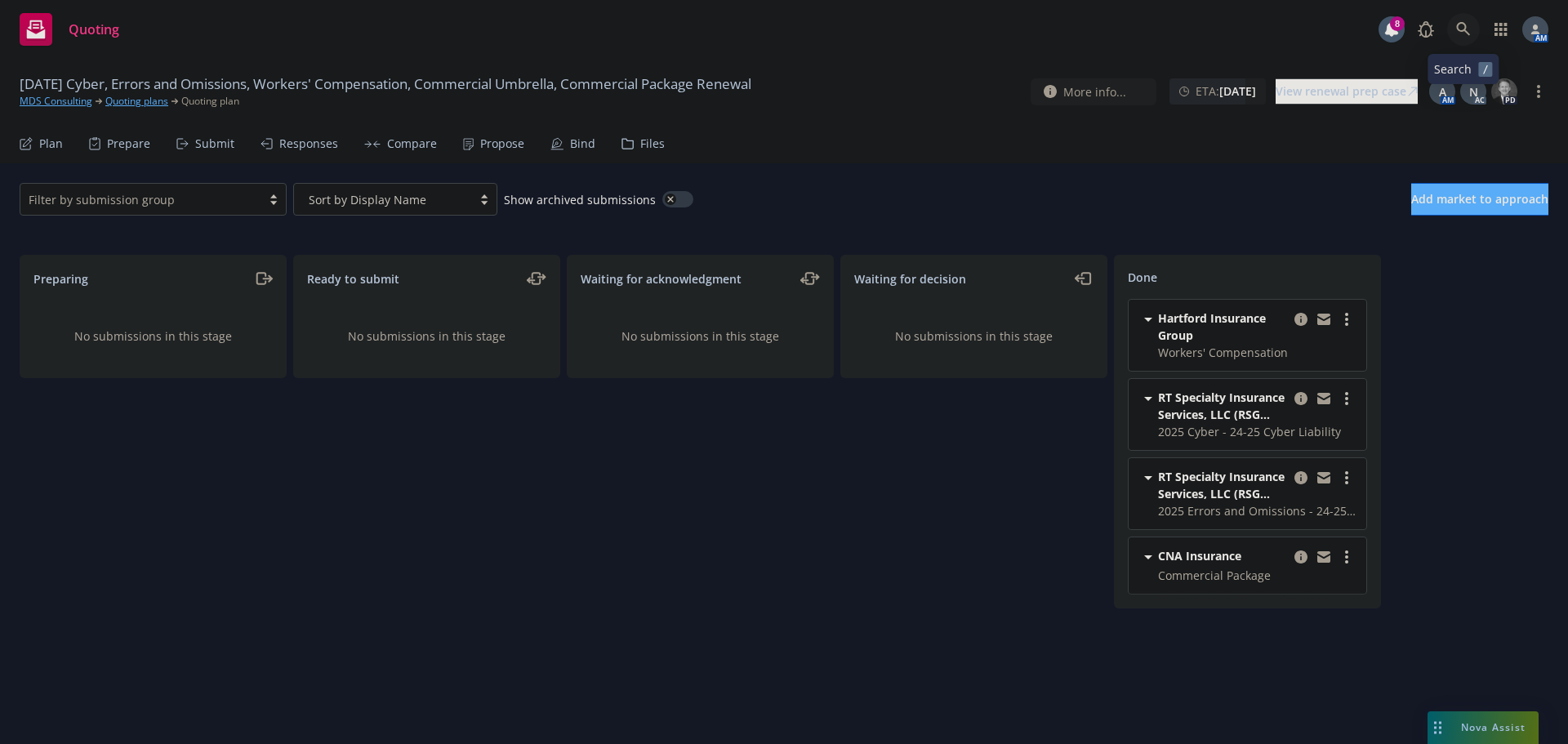
click at [1473, 26] on link at bounding box center [1463, 29] width 33 height 33
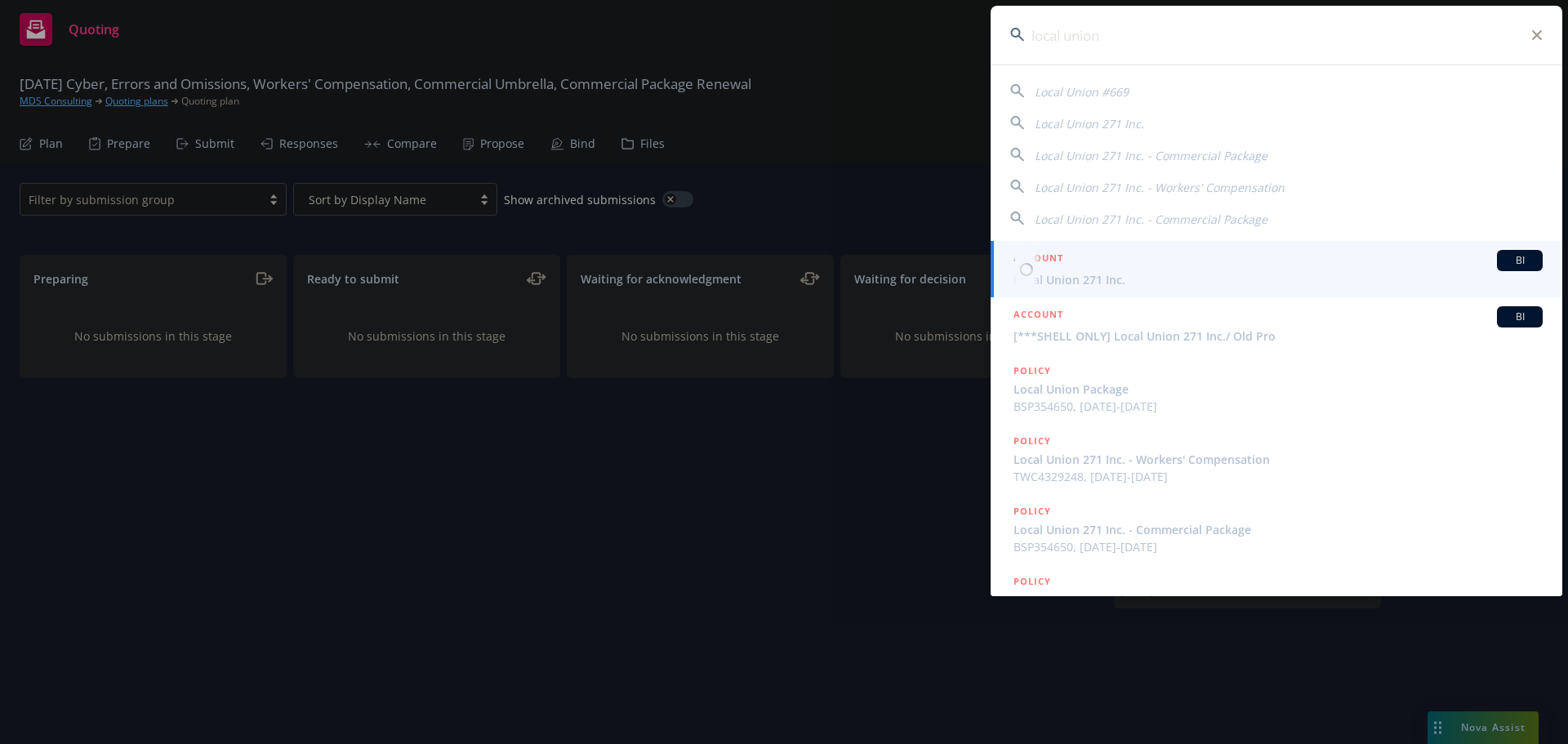
type input "local union"
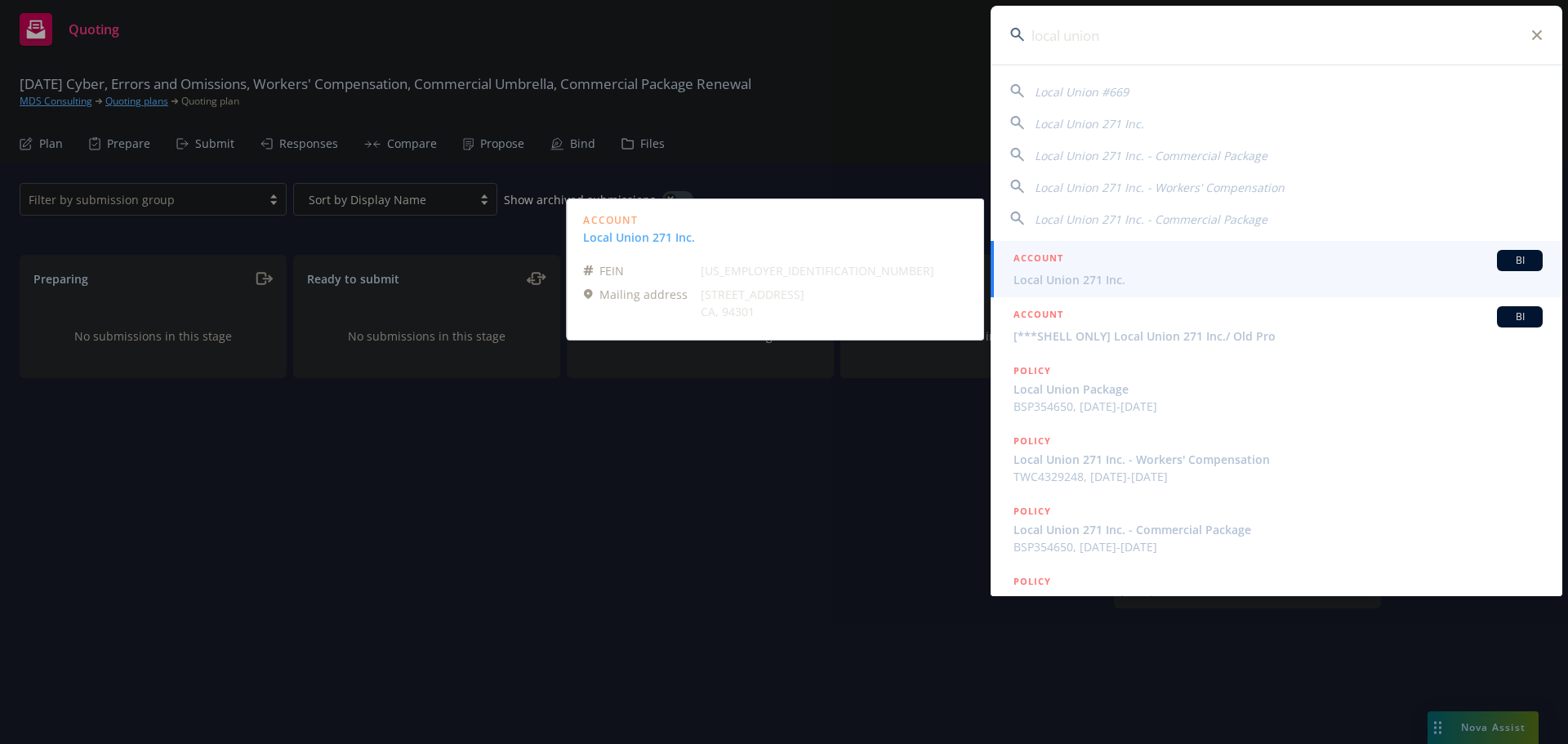
click at [1059, 274] on span "Local Union 271 Inc." at bounding box center [1278, 279] width 529 height 17
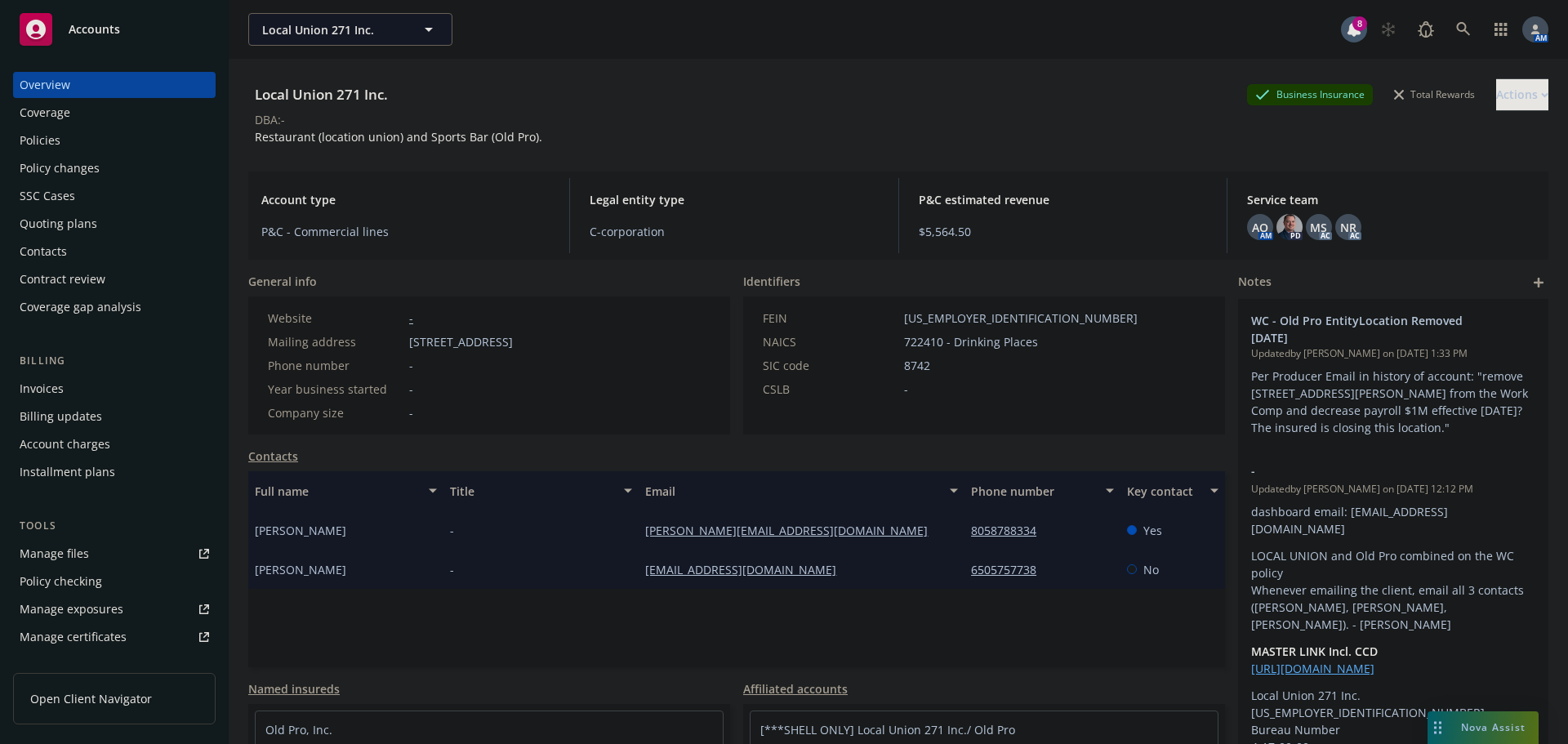
click at [82, 374] on div "Billing Invoices Billing updates Account charges Installment plans" at bounding box center [114, 419] width 202 height 132
click at [73, 390] on div "Invoices" at bounding box center [114, 389] width 190 height 26
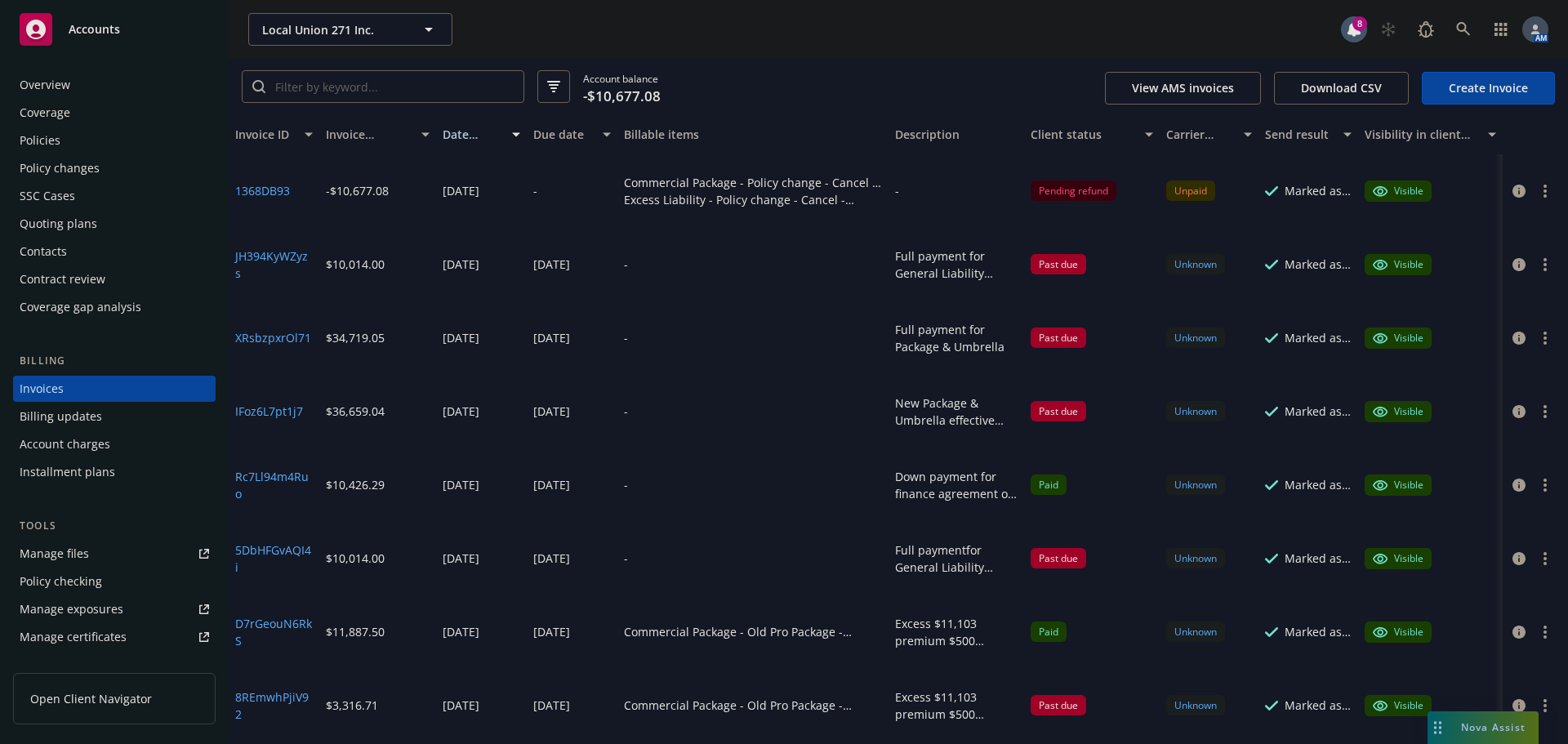
click at [873, 44] on div "Local Union 271 Inc. Local Union 271 Inc." at bounding box center [794, 29] width 1092 height 33
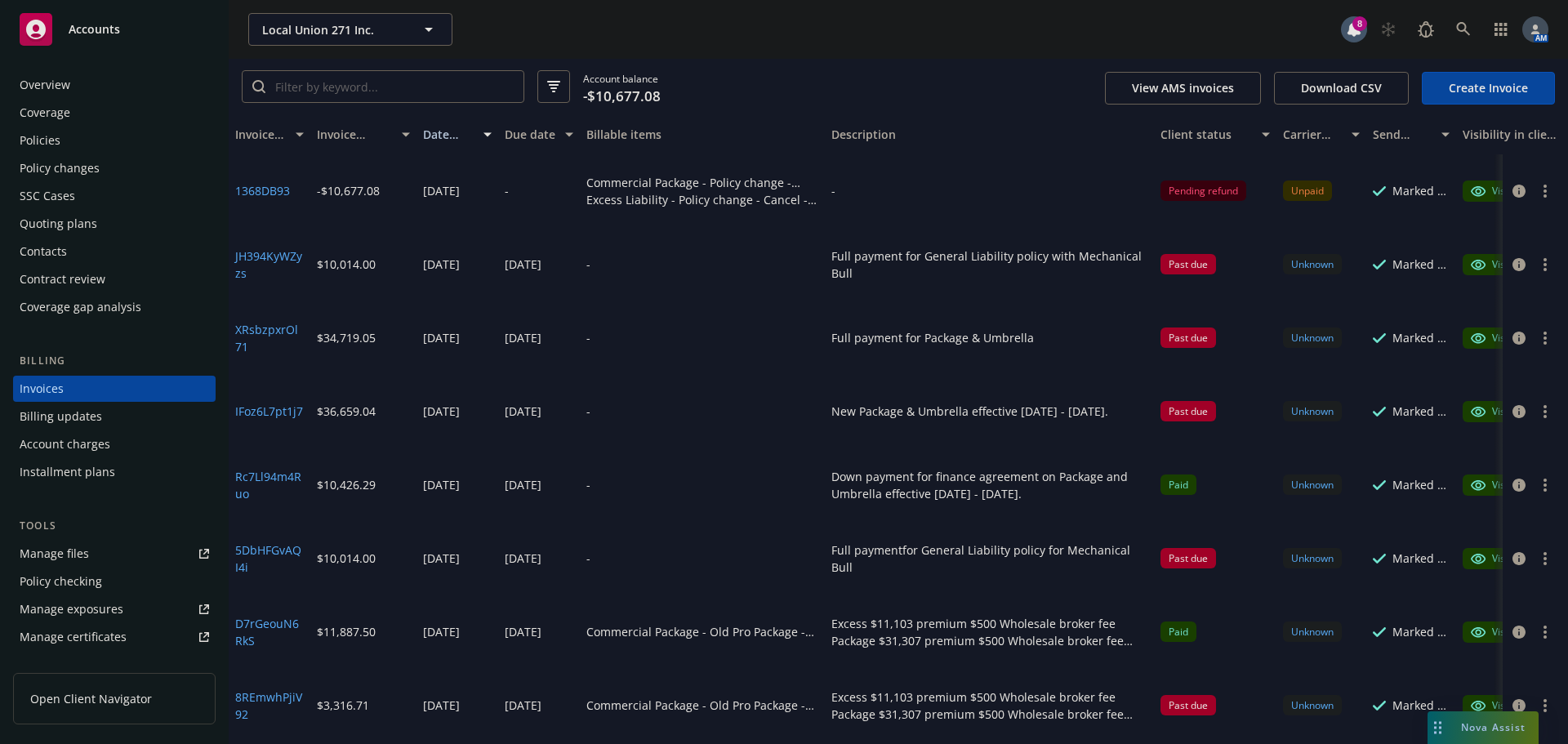
drag, startPoint x: 1009, startPoint y: 137, endPoint x: 1216, endPoint y: 166, distance: 209.0
click at [1216, 166] on div "Invoice ID Invoice amount Date issued Due date Billable items Description Clien…" at bounding box center [898, 429] width 1339 height 629
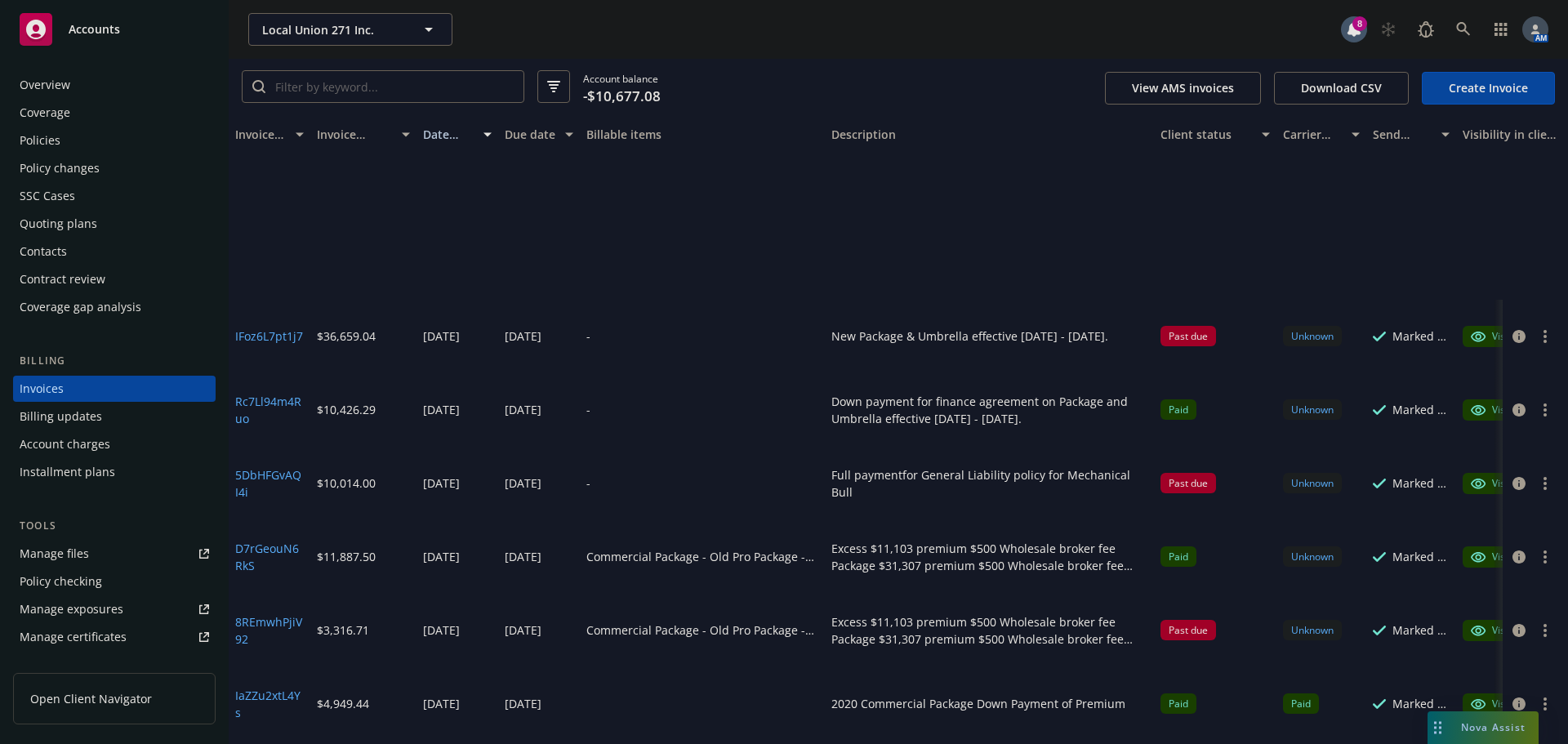
scroll to position [327, 0]
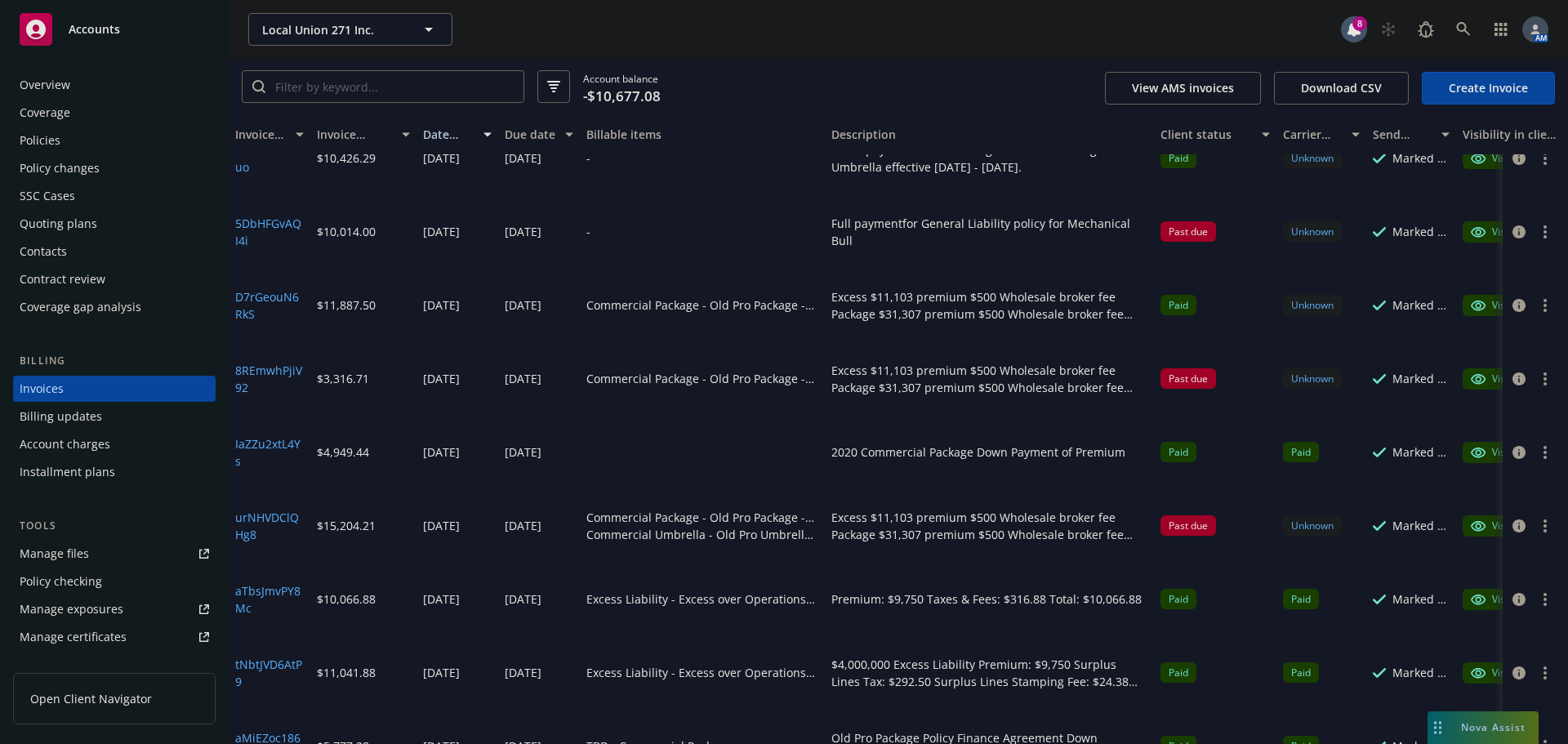
click at [106, 134] on div "Policies" at bounding box center [114, 140] width 190 height 26
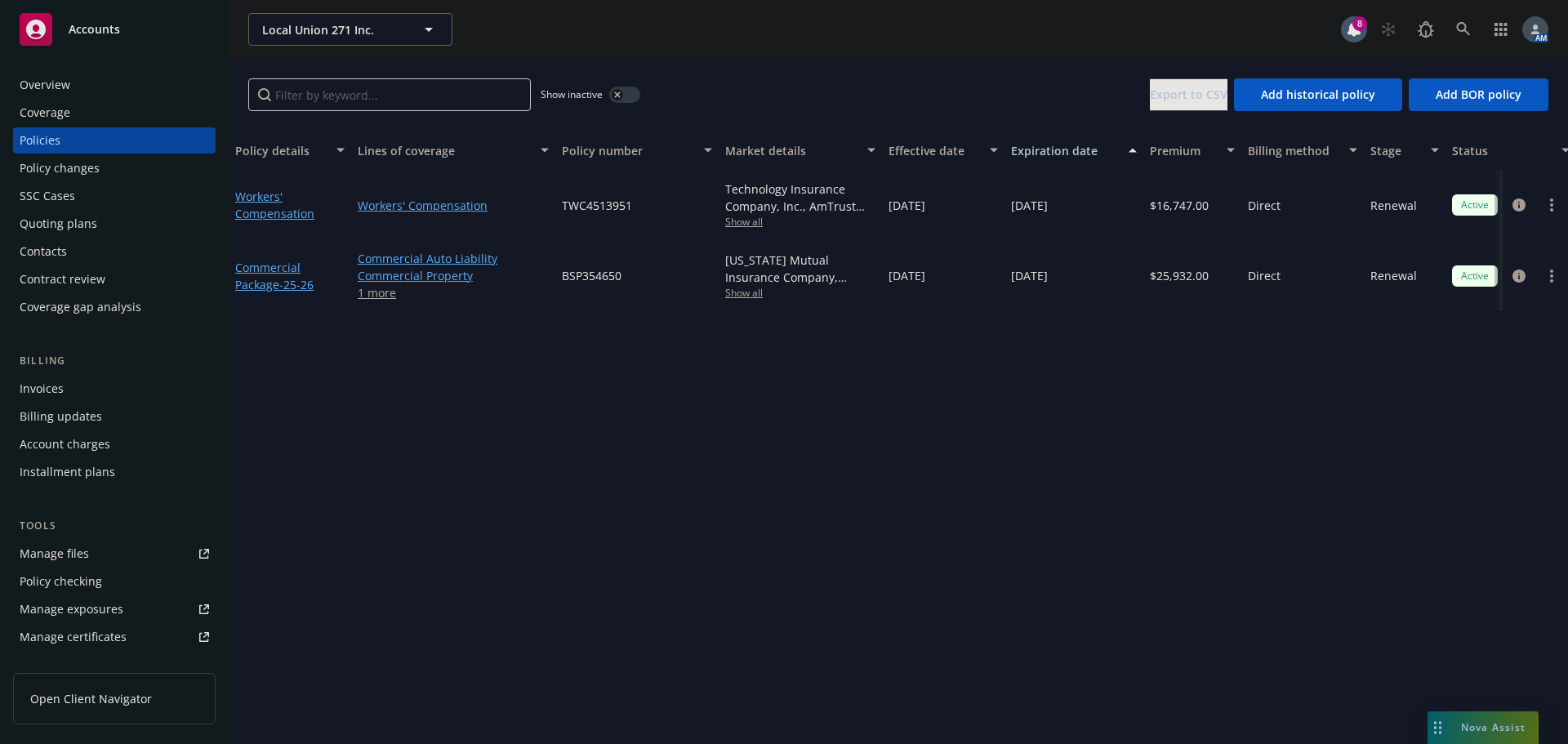
click at [71, 396] on div "Invoices" at bounding box center [114, 389] width 190 height 26
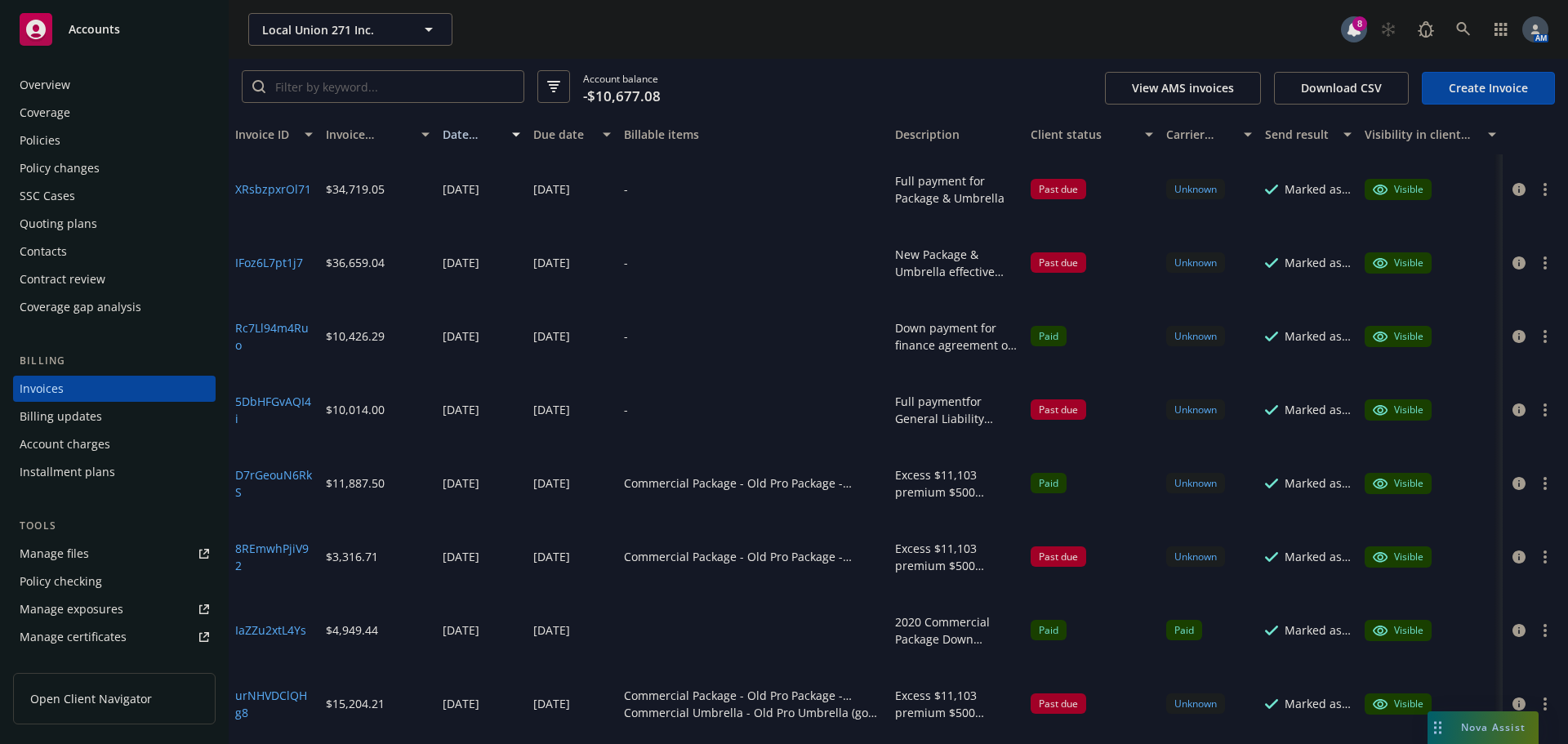
scroll to position [245, 0]
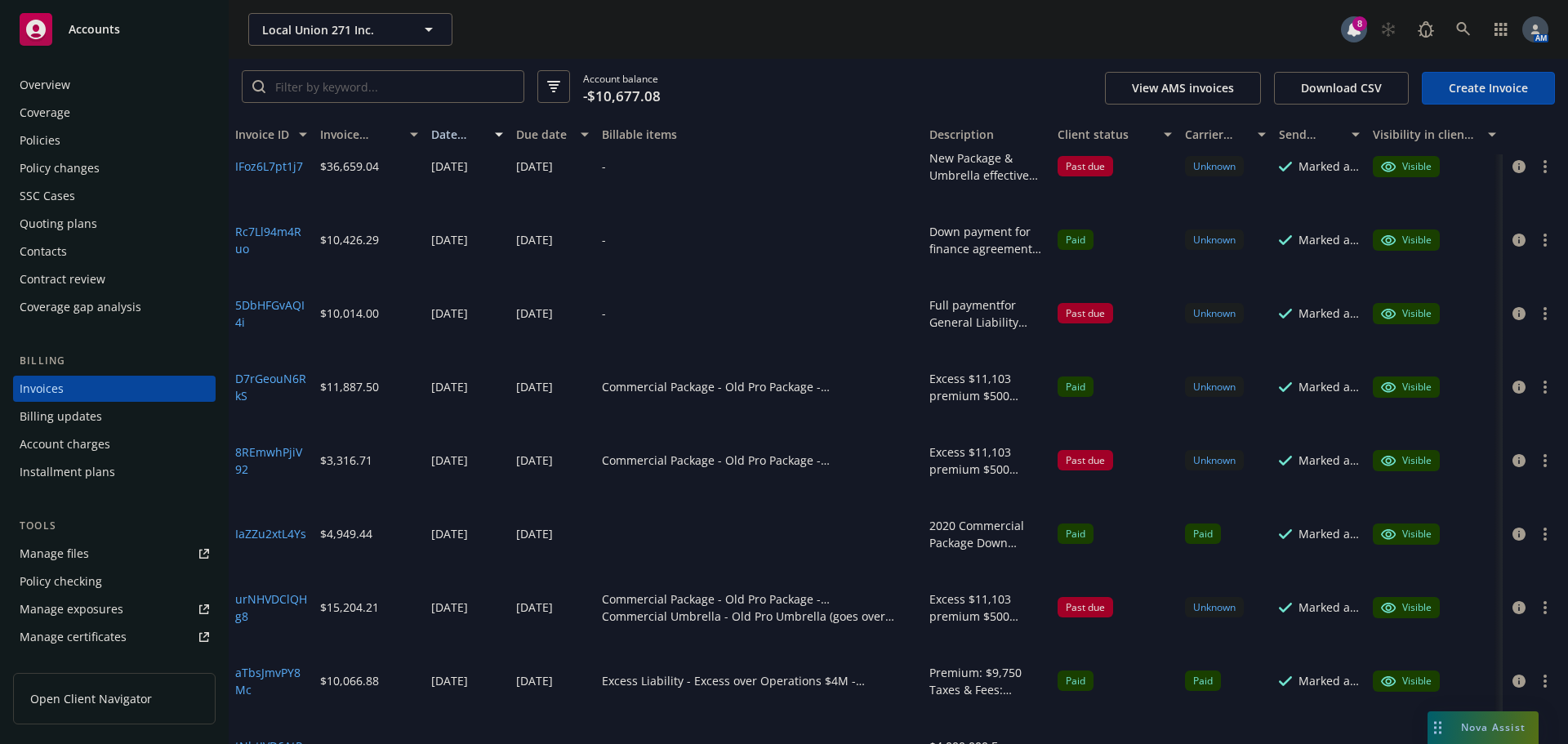
drag, startPoint x: 879, startPoint y: 129, endPoint x: 948, endPoint y: 132, distance: 69.1
click at [948, 132] on div "Invoice ID Invoice amount Date issued Due date Billable items Description Clien…" at bounding box center [898, 134] width 1339 height 39
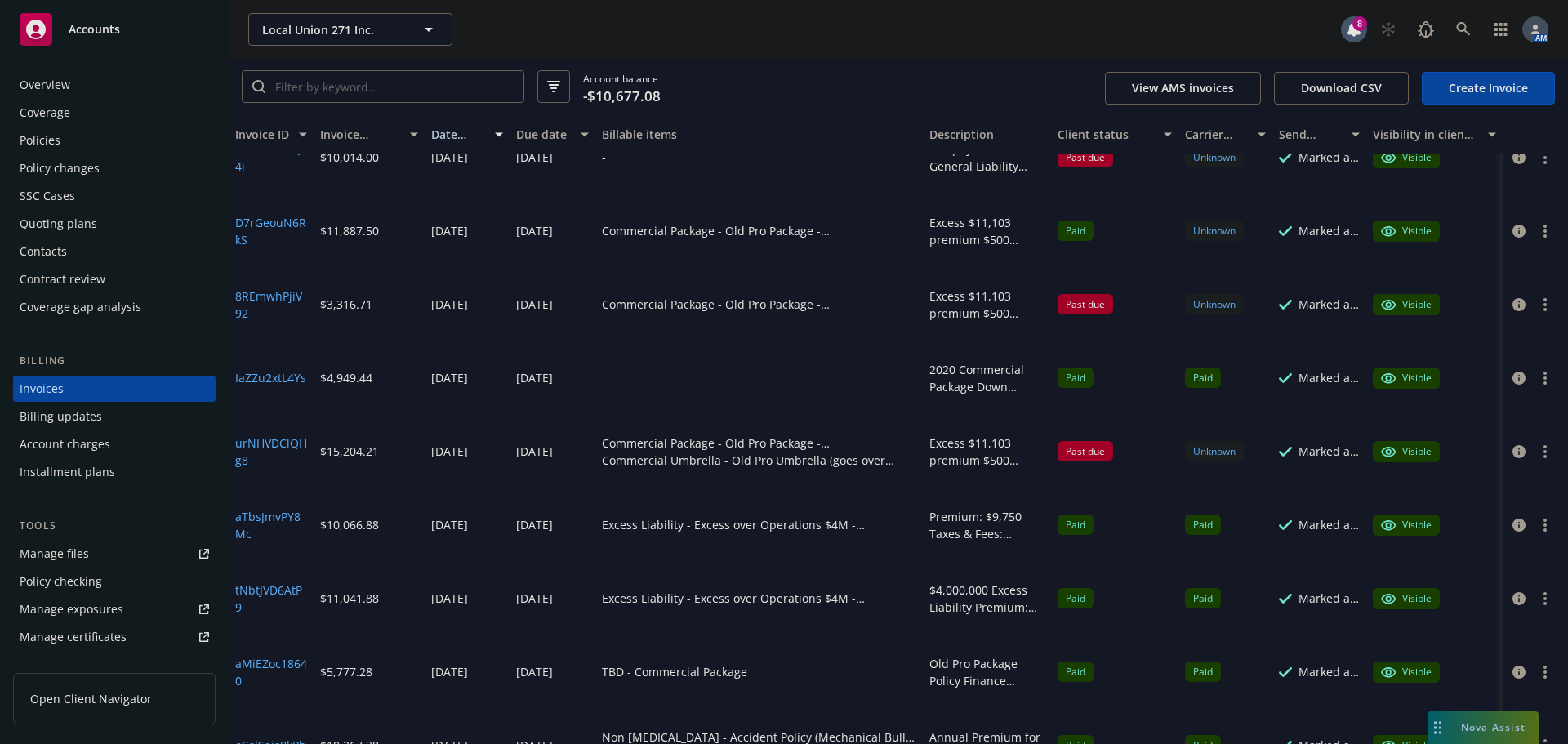
scroll to position [409, 0]
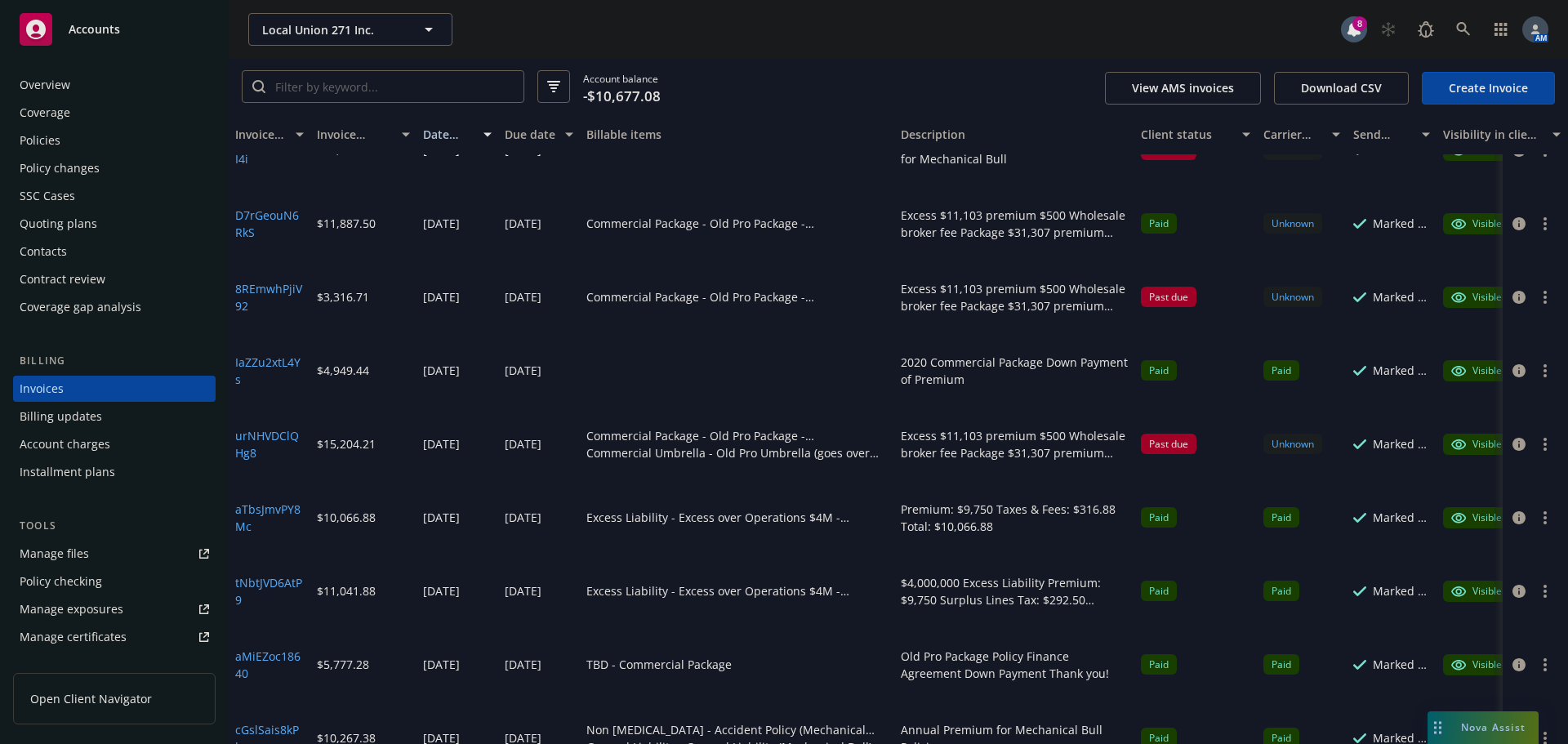
drag, startPoint x: 1038, startPoint y: 136, endPoint x: 1155, endPoint y: 154, distance: 118.4
click at [1155, 154] on div "Invoice ID Invoice amount Date issued Due date Billable items Description Clien…" at bounding box center [930, 134] width 1404 height 39
click at [116, 134] on div "Policies" at bounding box center [114, 140] width 190 height 26
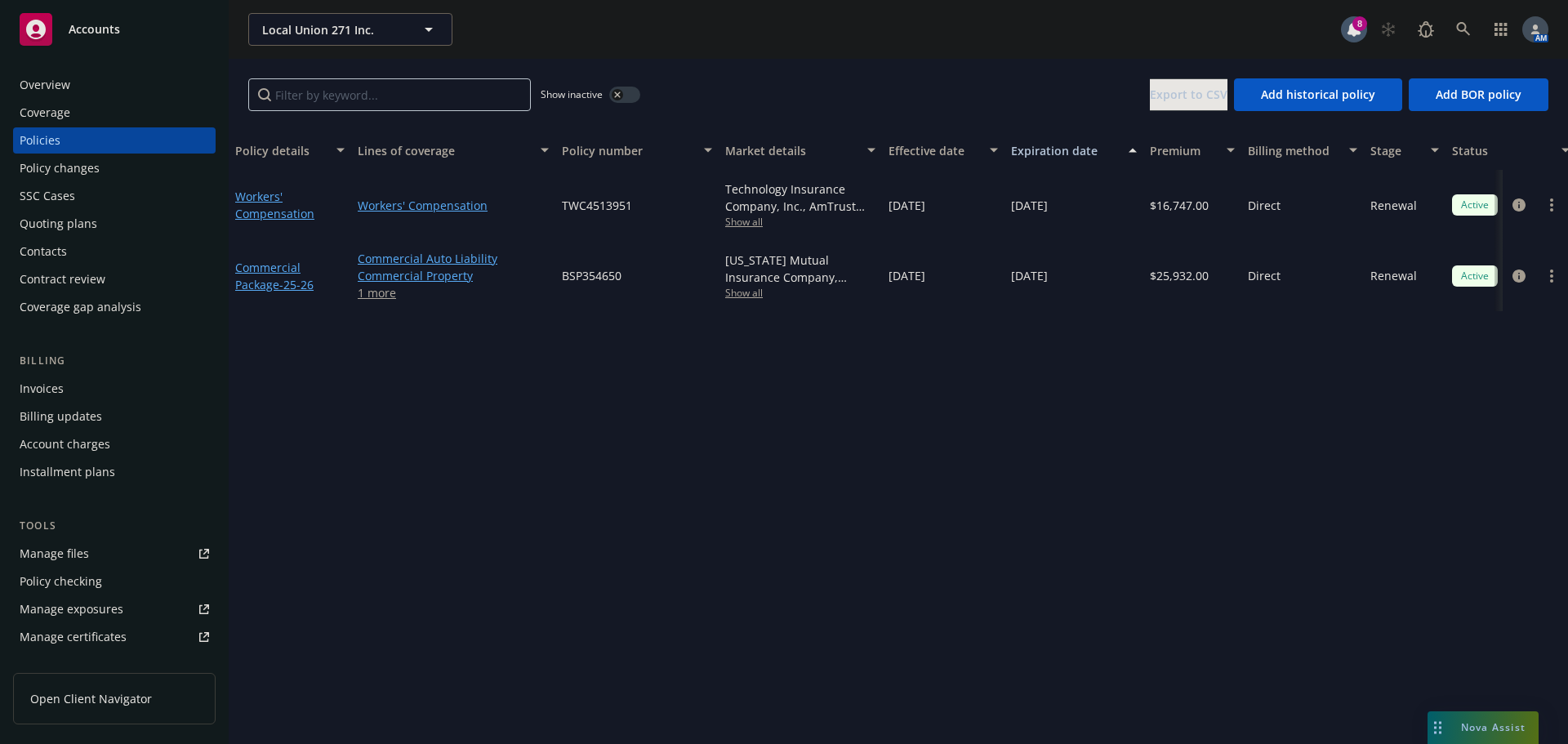
click at [629, 92] on button "button" at bounding box center [624, 94] width 31 height 17
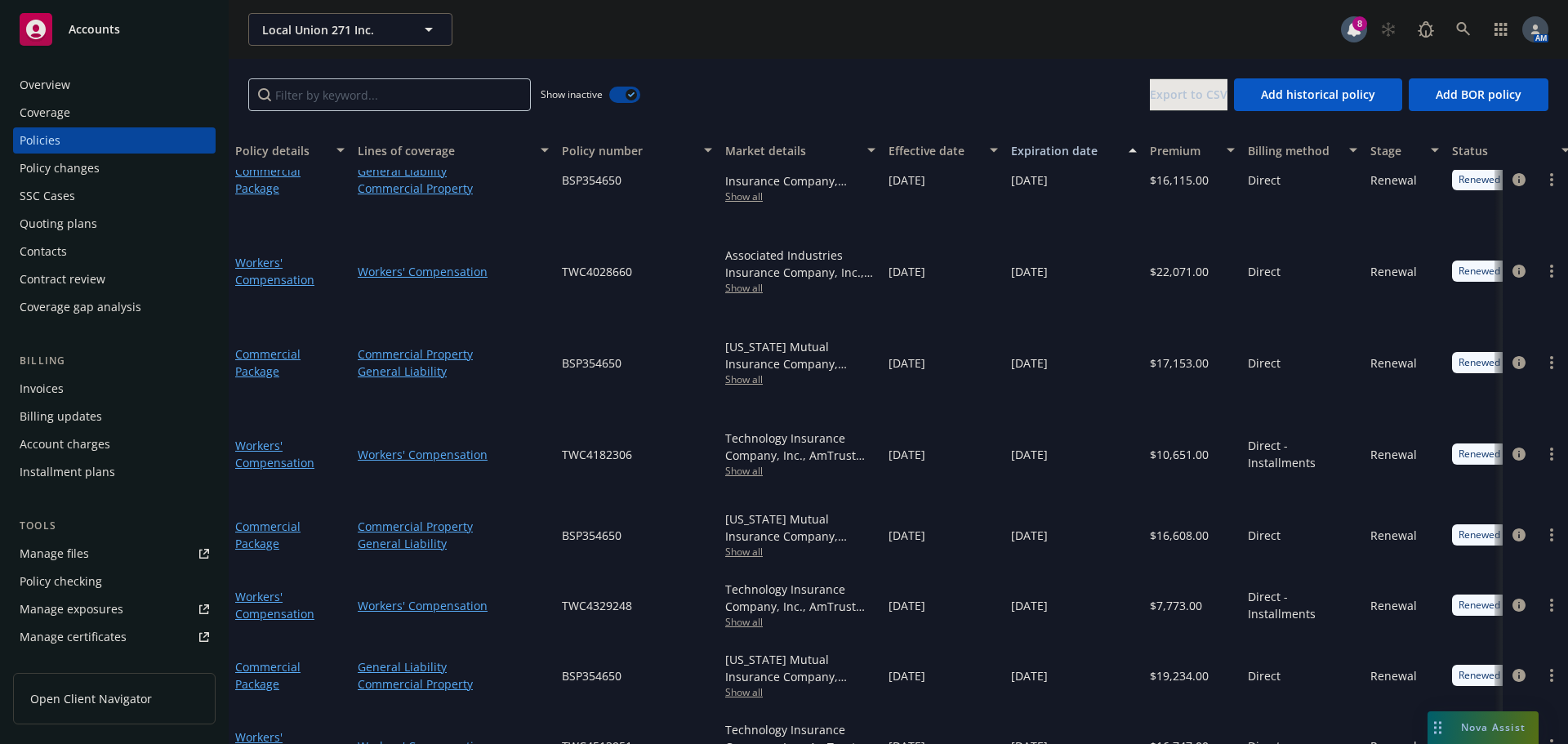
scroll to position [1565, 0]
click at [632, 96] on icon "button" at bounding box center [631, 95] width 6 height 5
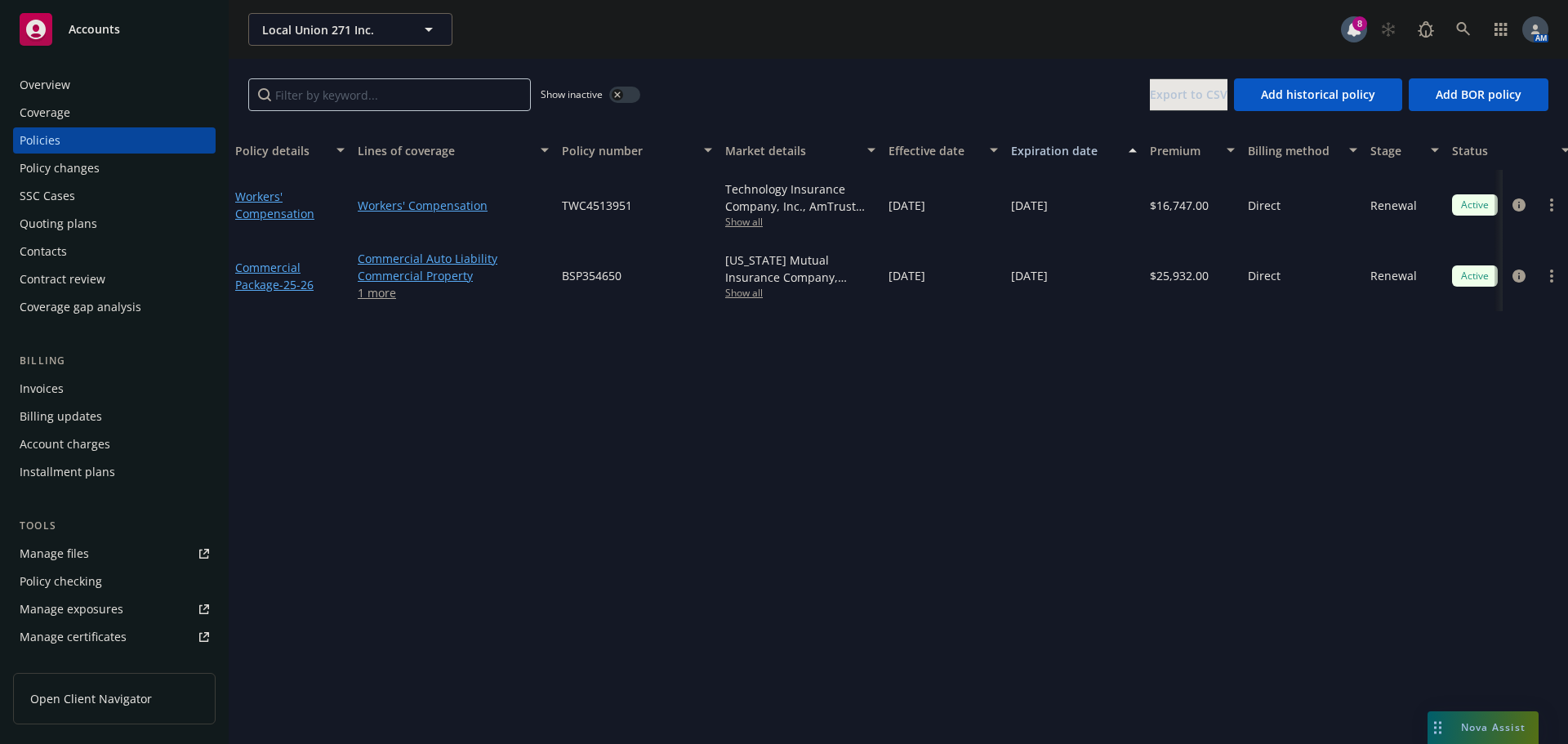
click at [74, 390] on div "Invoices" at bounding box center [114, 389] width 190 height 26
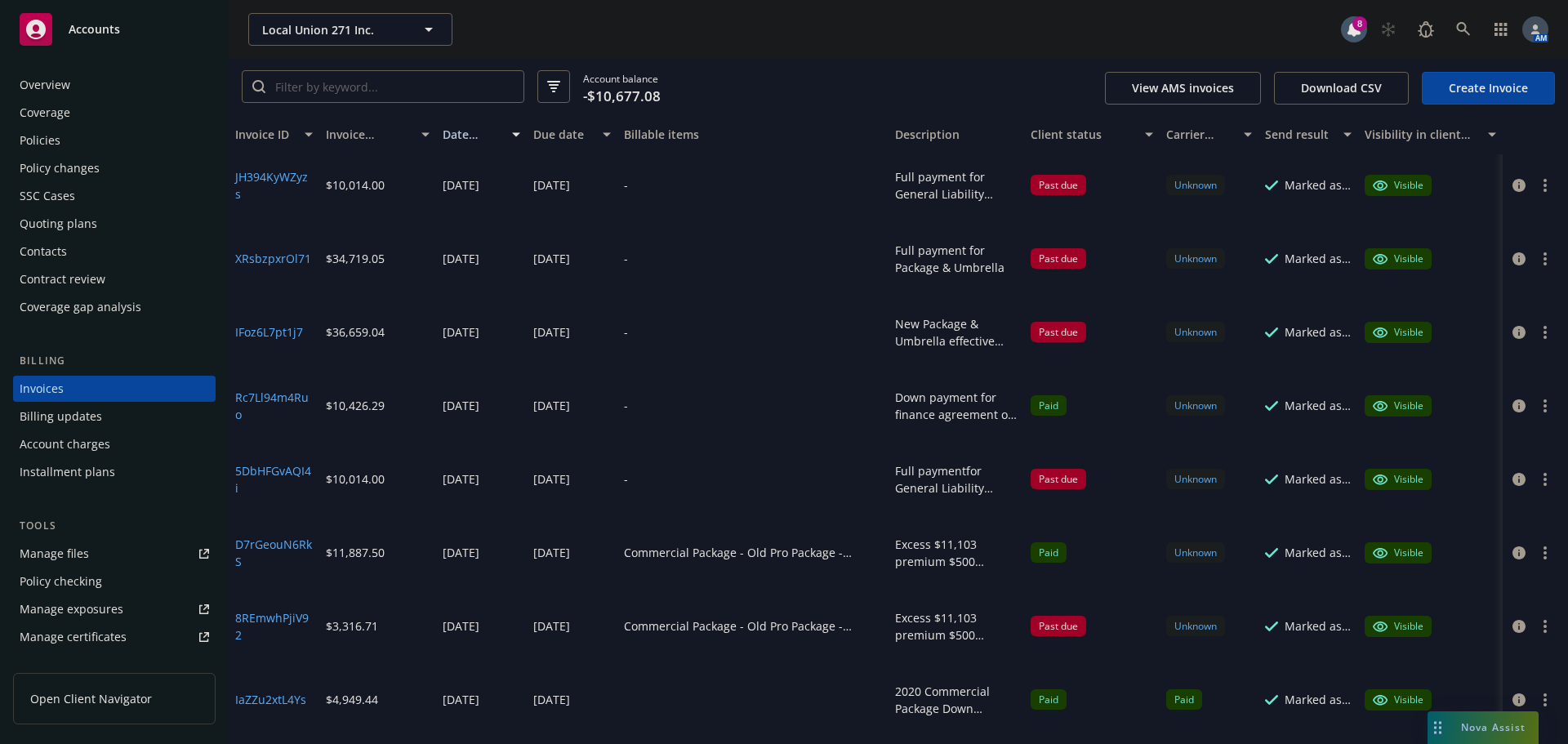
scroll to position [327, 0]
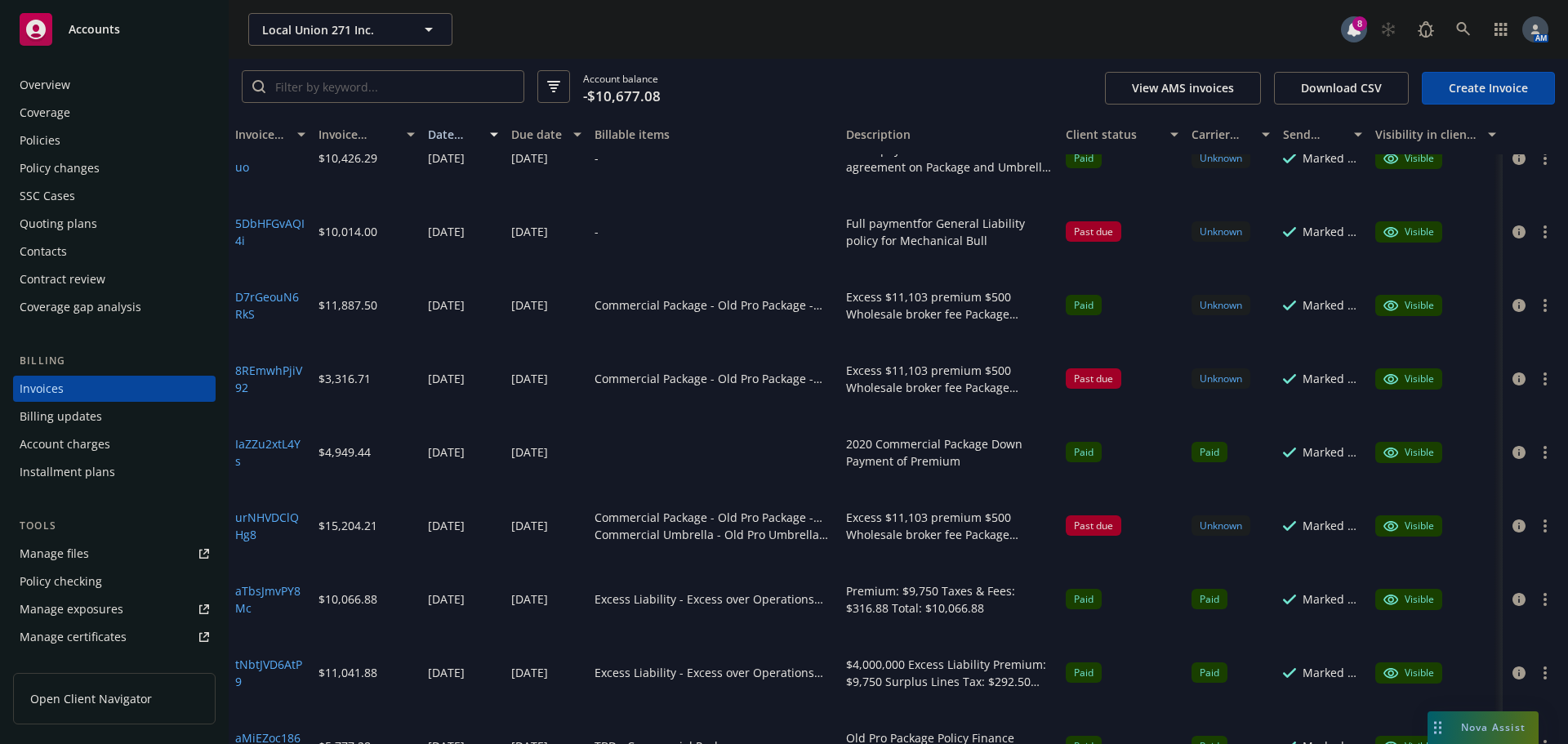
drag, startPoint x: 1008, startPoint y: 137, endPoint x: 1099, endPoint y: 140, distance: 91.0
click at [1099, 140] on div "Invoice ID Invoice amount Date issued Due date Billable items Description Clien…" at bounding box center [898, 134] width 1339 height 39
click at [1535, 380] on button "button" at bounding box center [1545, 379] width 19 height 19
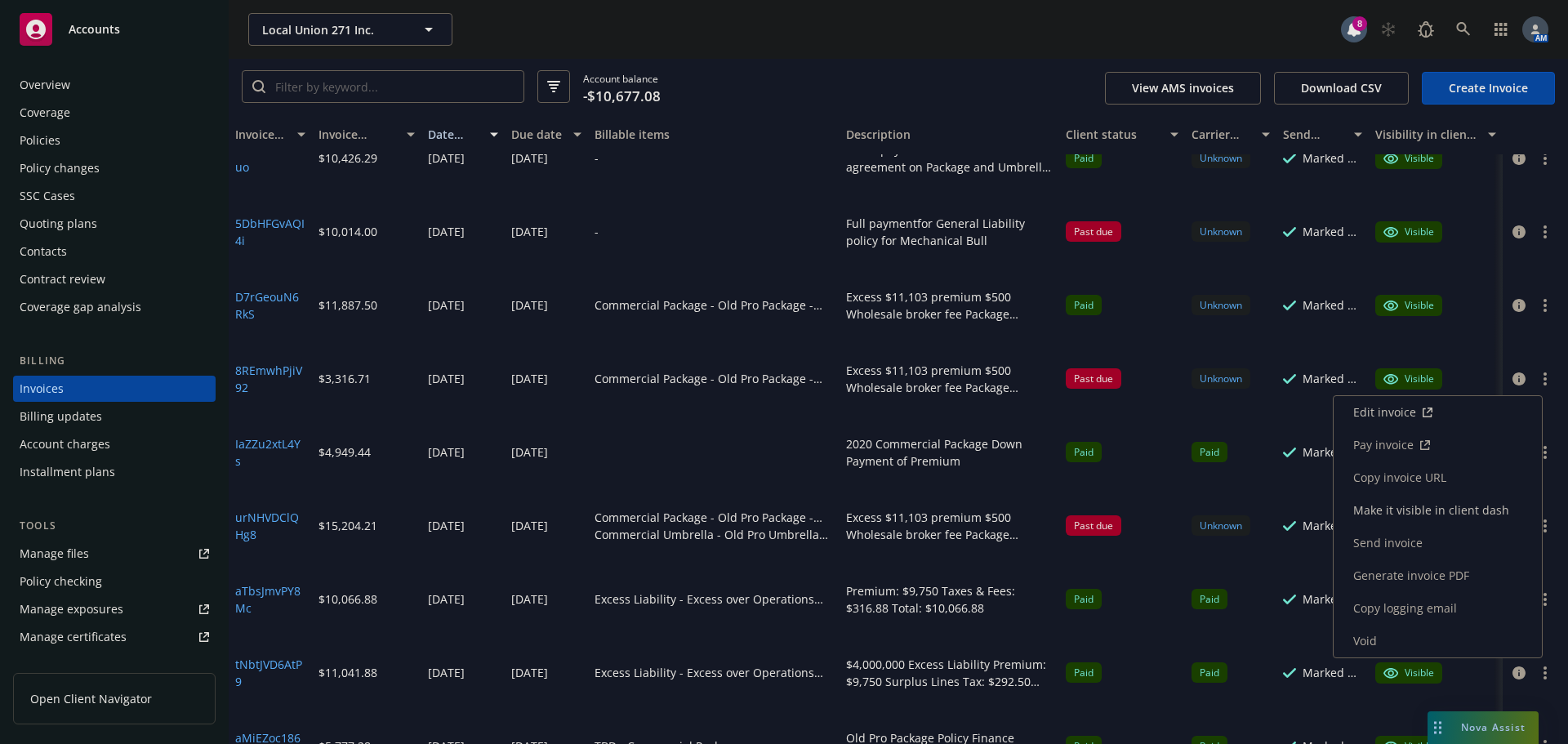
click at [1404, 446] on link "Pay invoice" at bounding box center [1437, 445] width 208 height 33
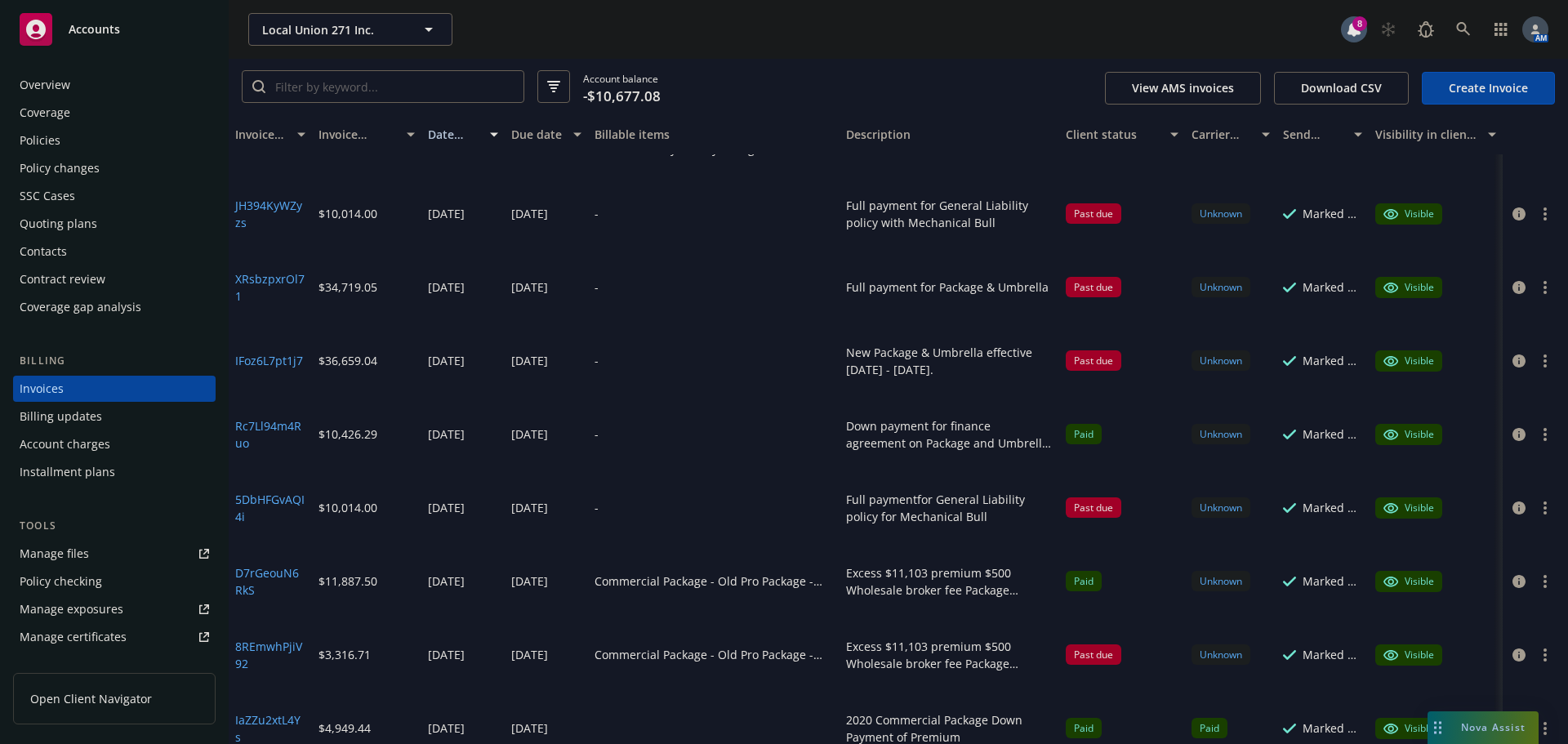
scroll to position [0, 0]
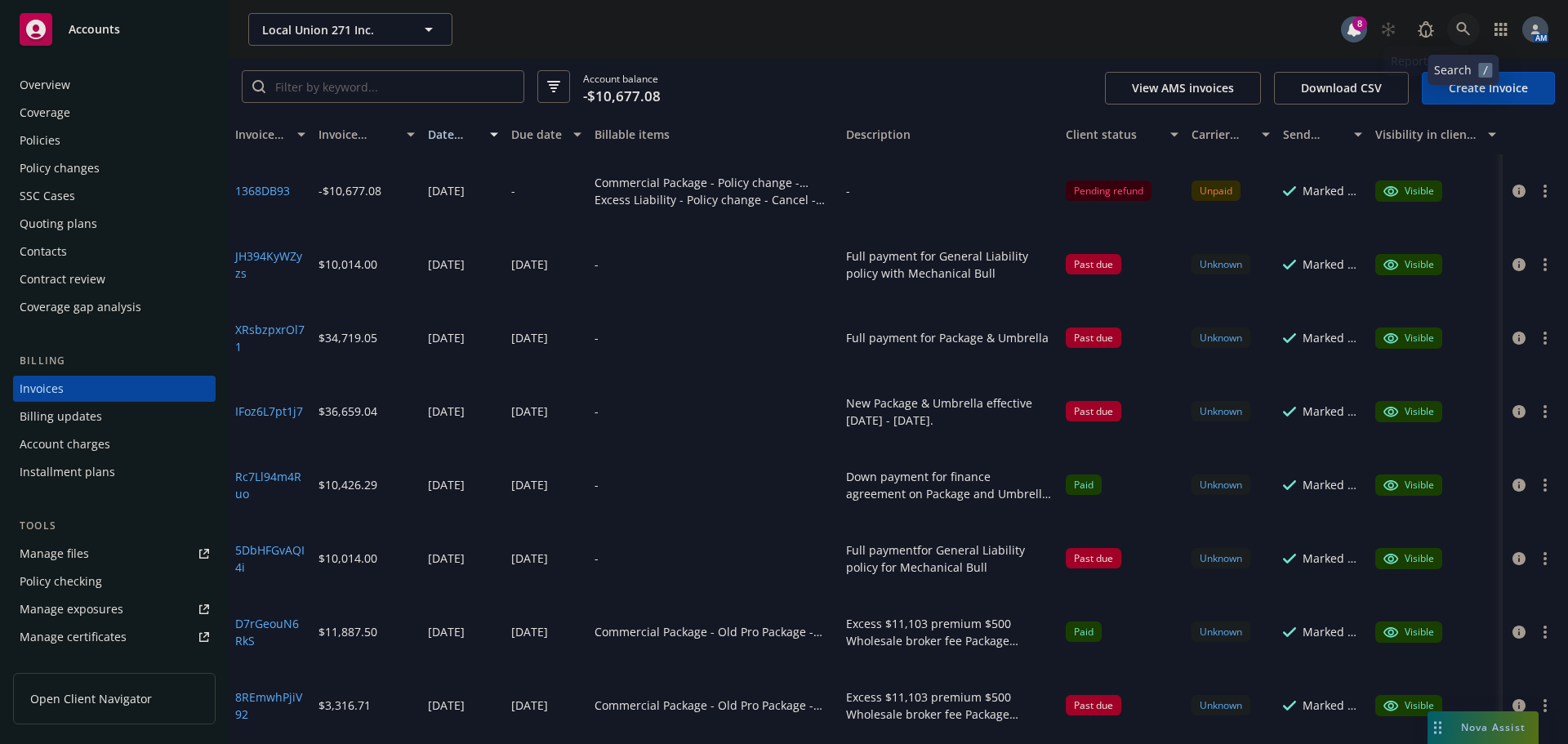
click at [1460, 36] on icon at bounding box center [1463, 29] width 15 height 15
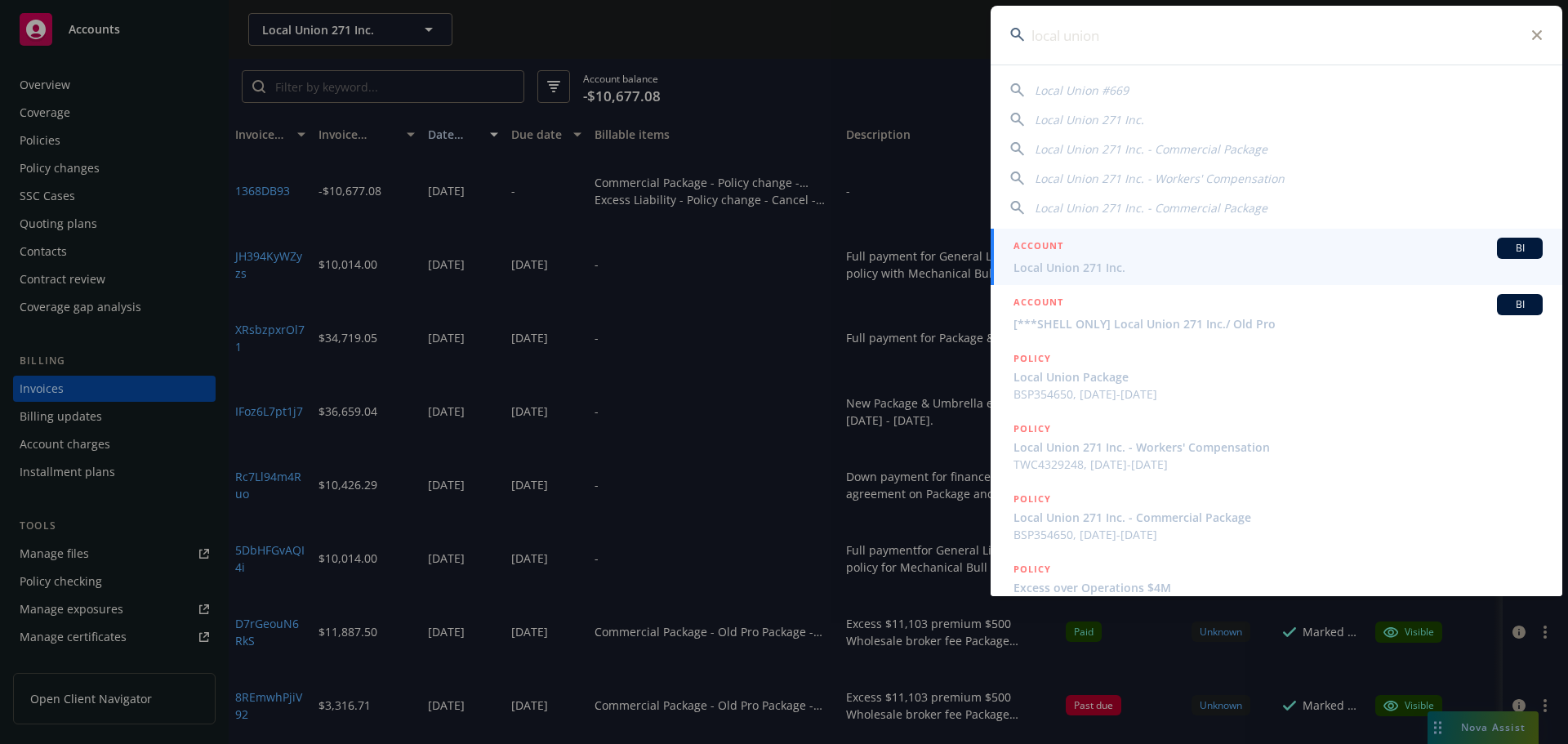
type input "local union"
click at [1099, 259] on span "Local Union 271 Inc." at bounding box center [1278, 267] width 529 height 17
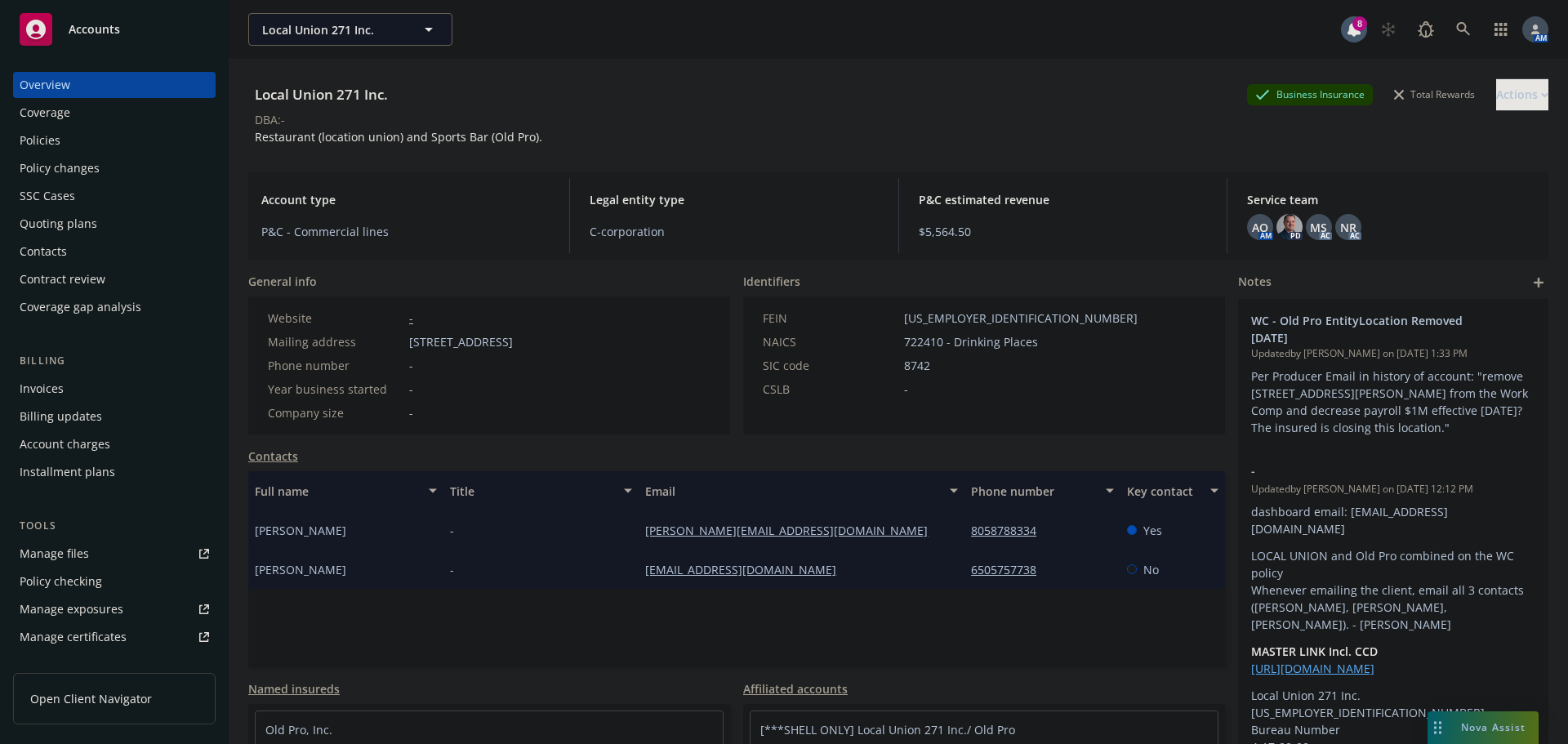
click at [81, 143] on div "Policies" at bounding box center [114, 140] width 190 height 26
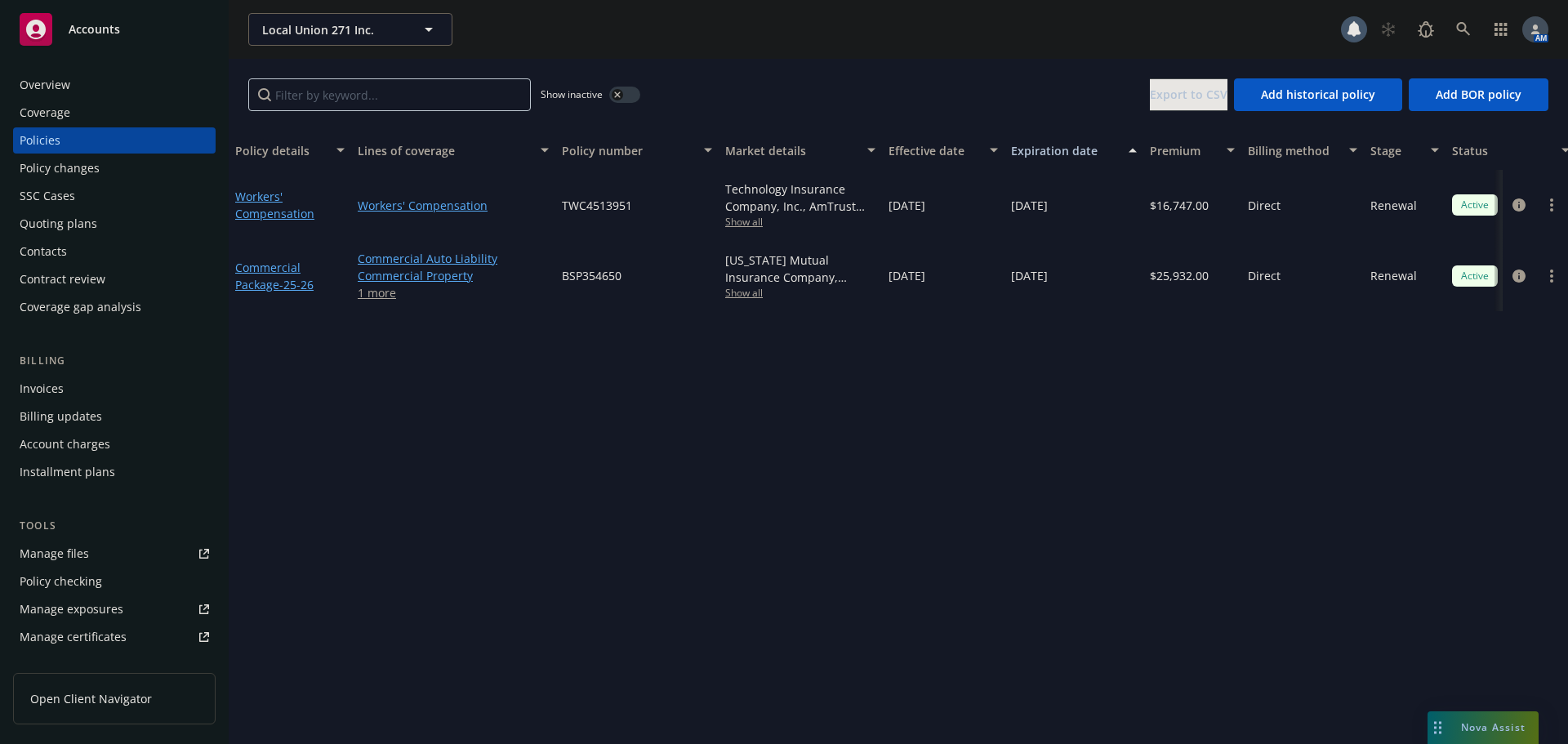
click at [64, 383] on div "Invoices" at bounding box center [114, 389] width 190 height 26
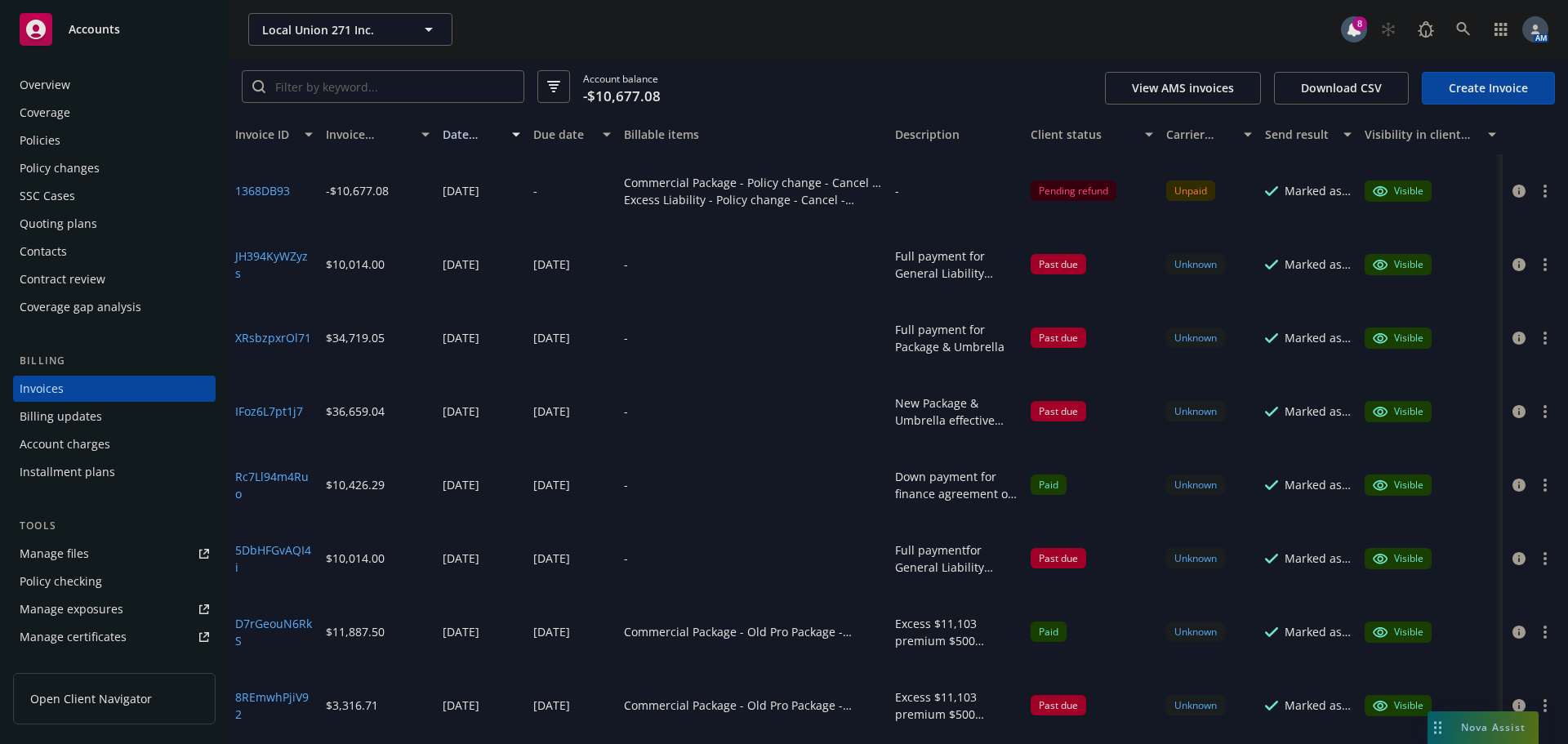
click at [51, 137] on div "Policies" at bounding box center [40, 140] width 41 height 26
